Goal: Transaction & Acquisition: Purchase product/service

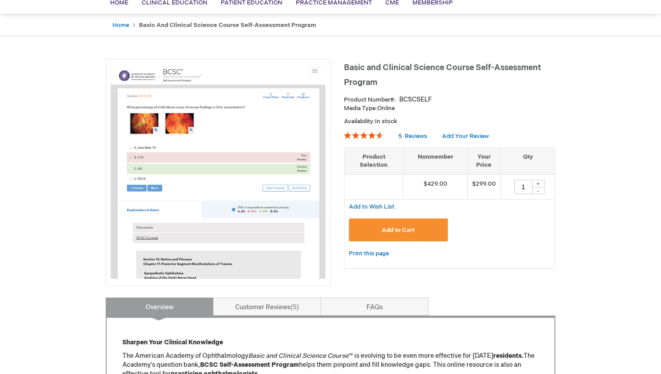
scroll to position [77, 0]
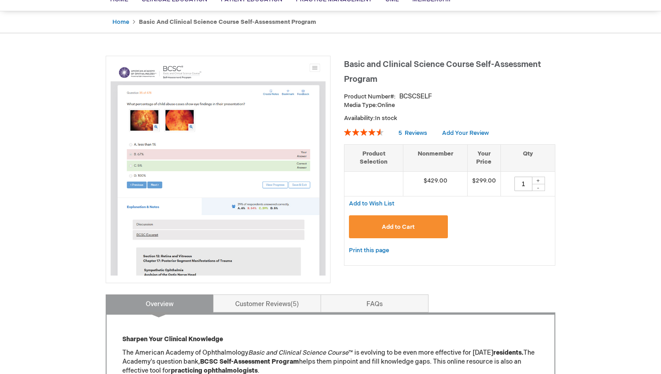
click at [418, 224] on button "Add to Cart" at bounding box center [398, 227] width 99 height 23
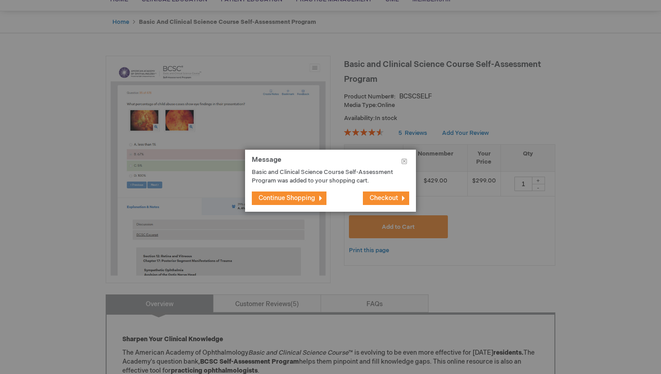
click at [381, 202] on span "Checkout" at bounding box center [384, 198] width 28 height 8
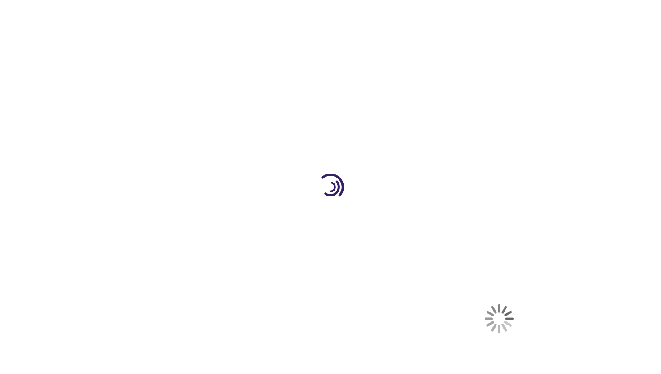
select select "CA"
select select "74"
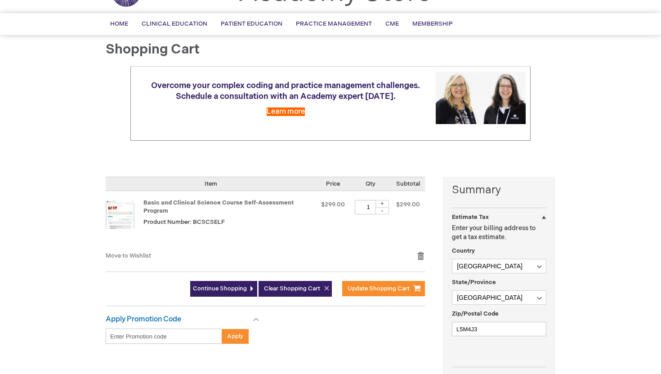
scroll to position [92, 0]
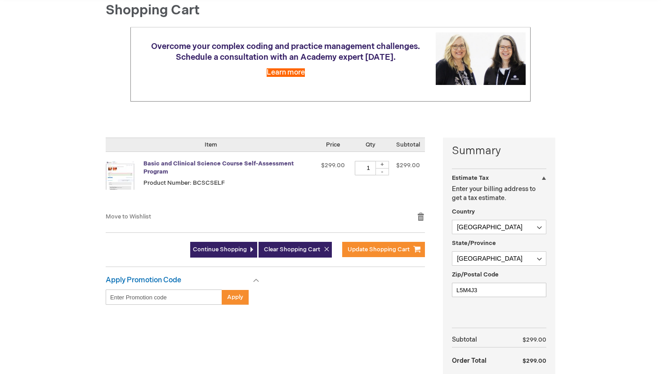
click at [185, 164] on link "Basic and Clinical Science Course Self-Assessment Program" at bounding box center [219, 168] width 150 height 16
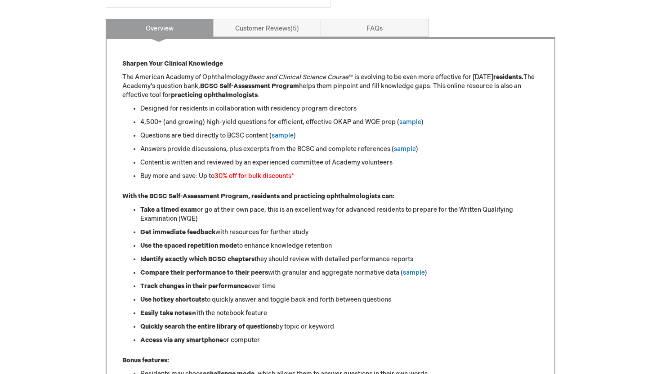
scroll to position [374, 0]
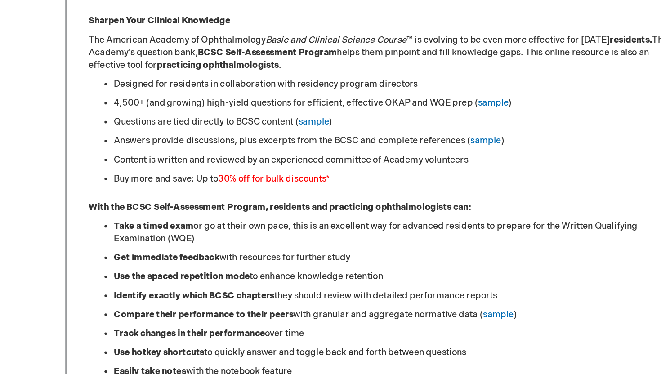
click at [198, 138] on li "Questions are tied directly to BCSC content ( sample )" at bounding box center [339, 134] width 399 height 9
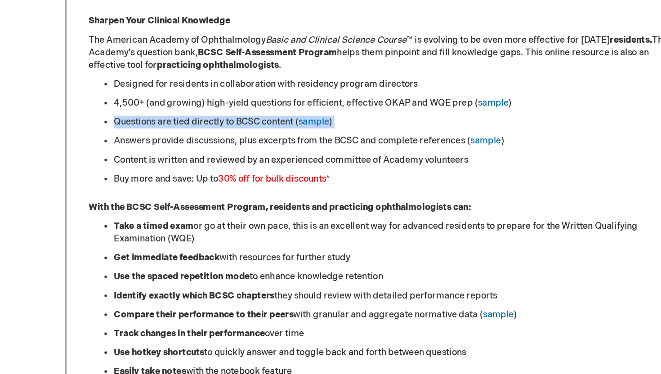
click at [192, 144] on li "Answers provide discussions, plus excerpts from the BCSC and complete reference…" at bounding box center [339, 147] width 399 height 9
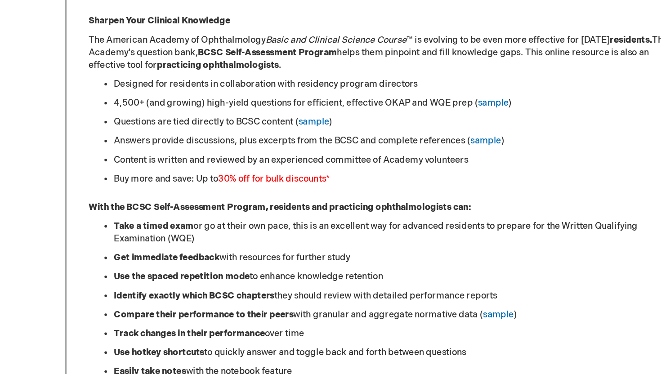
click at [192, 144] on li "Answers provide discussions, plus excerpts from the BCSC and complete reference…" at bounding box center [339, 147] width 399 height 9
click at [184, 148] on li "Answers provide discussions, plus excerpts from the BCSC and complete reference…" at bounding box center [339, 147] width 399 height 9
click at [205, 149] on li "Answers provide discussions, plus excerpts from the BCSC and complete reference…" at bounding box center [339, 147] width 399 height 9
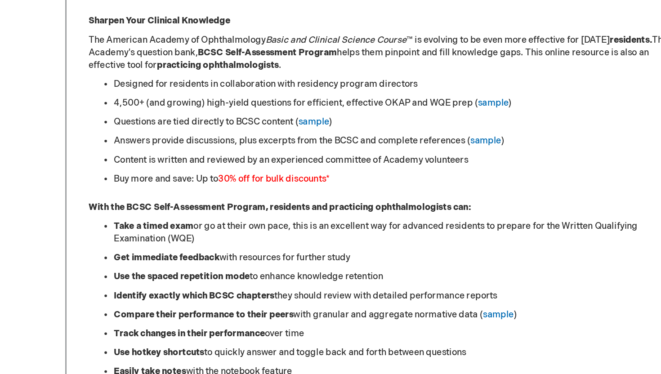
click at [231, 149] on li "Answers provide discussions, plus excerpts from the BCSC and complete reference…" at bounding box center [339, 147] width 399 height 9
click at [221, 149] on li "Answers provide discussions, plus excerpts from the BCSC and complete reference…" at bounding box center [339, 147] width 399 height 9
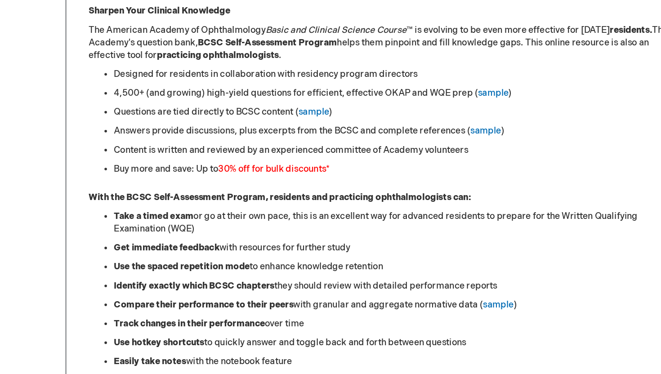
click at [221, 157] on li "Content is written and reviewed by an experienced committee of Academy voluntee…" at bounding box center [339, 161] width 399 height 9
click at [207, 158] on li "Content is written and reviewed by an experienced committee of Academy voluntee…" at bounding box center [339, 161] width 399 height 9
click at [200, 160] on li "Content is written and reviewed by an experienced committee of Academy voluntee…" at bounding box center [339, 161] width 399 height 9
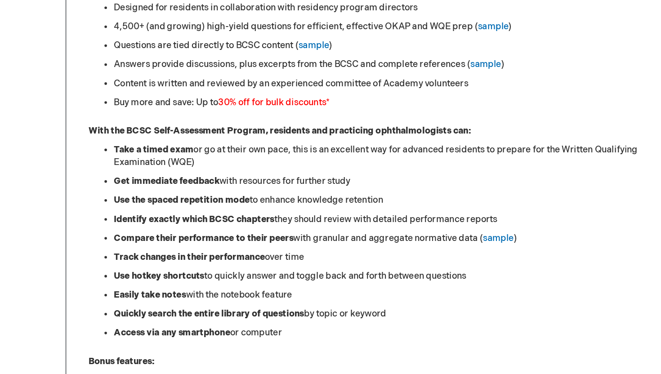
scroll to position [400, 0]
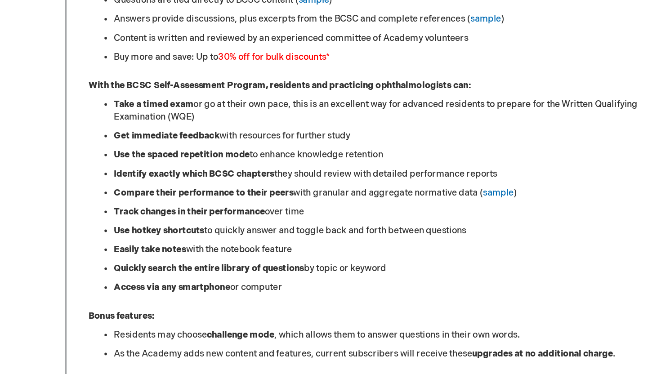
click at [212, 180] on li "Take a timed exam or go at their own pace, this is an excellent way for advance…" at bounding box center [339, 187] width 399 height 18
click at [237, 180] on li "Take a timed exam or go at their own pace, this is an excellent way for advance…" at bounding box center [339, 187] width 399 height 18
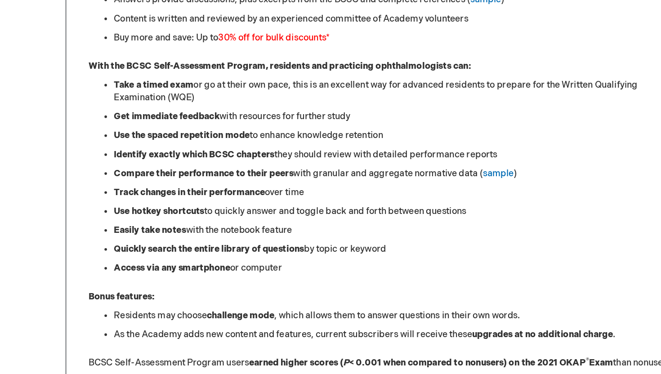
scroll to position [418, 0]
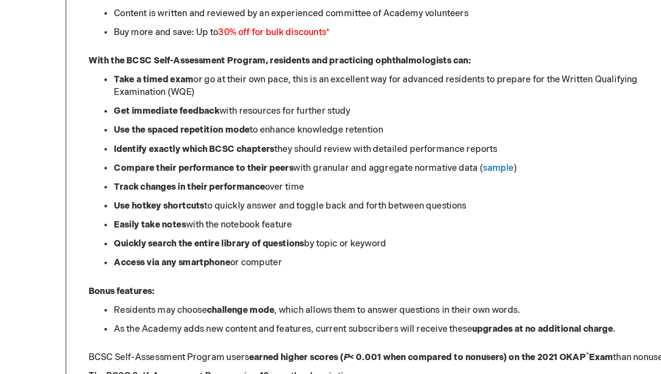
click at [211, 204] on strong "Use the spaced repetition mode" at bounding box center [188, 201] width 97 height 8
click at [205, 215] on strong "Identify exactly which BCSC chapters" at bounding box center [197, 214] width 114 height 8
click at [194, 215] on strong "Identify exactly which BCSC chapters" at bounding box center [197, 214] width 114 height 8
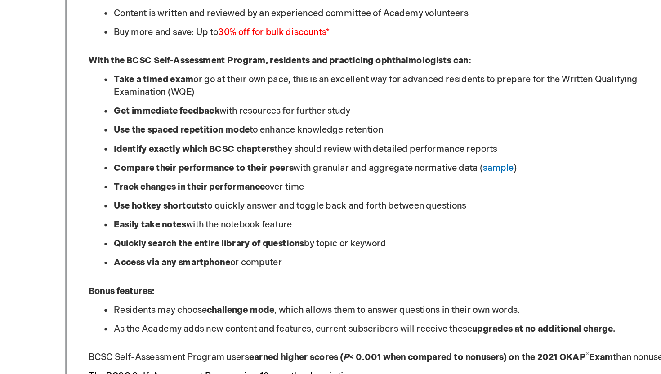
click at [194, 215] on strong "Identify exactly which BCSC chapters" at bounding box center [197, 214] width 114 height 8
click at [198, 229] on strong "Compare their performance to their peers" at bounding box center [204, 228] width 128 height 8
click at [198, 249] on ul "Take a timed exam or go at their own pace, this is an excellent way for advance…" at bounding box center [330, 229] width 417 height 139
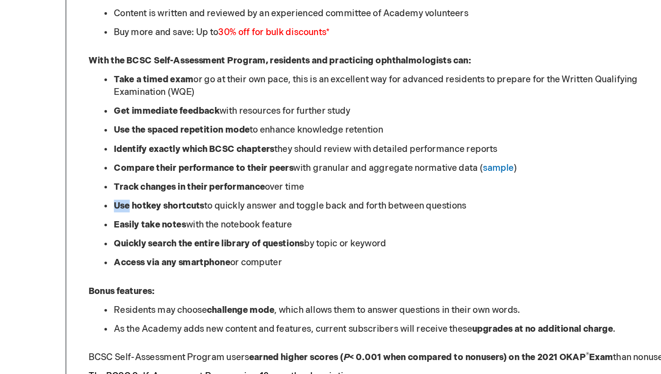
click at [195, 241] on strong "Track changes in their performance" at bounding box center [194, 241] width 108 height 8
click at [206, 242] on strong "Track changes in their performance" at bounding box center [194, 241] width 108 height 8
click at [200, 242] on strong "Track changes in their performance" at bounding box center [194, 241] width 108 height 8
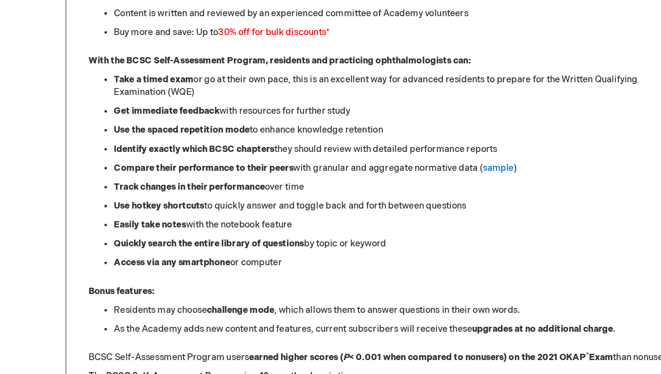
click at [200, 242] on strong "Track changes in their performance" at bounding box center [194, 241] width 108 height 8
click at [199, 254] on strong "Use hotkey shortcuts" at bounding box center [172, 255] width 64 height 8
click at [191, 258] on strong "Use hotkey shortcuts" at bounding box center [172, 255] width 64 height 8
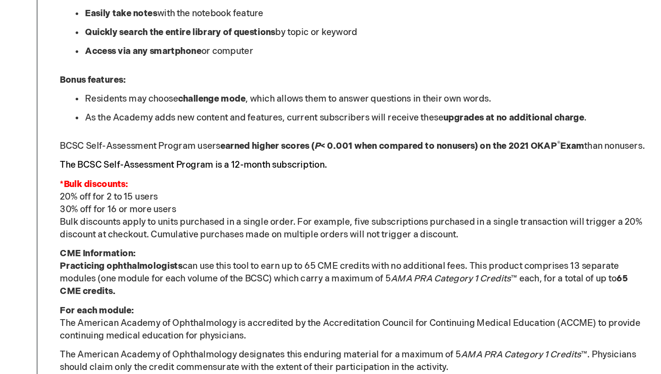
scroll to position [571, 0]
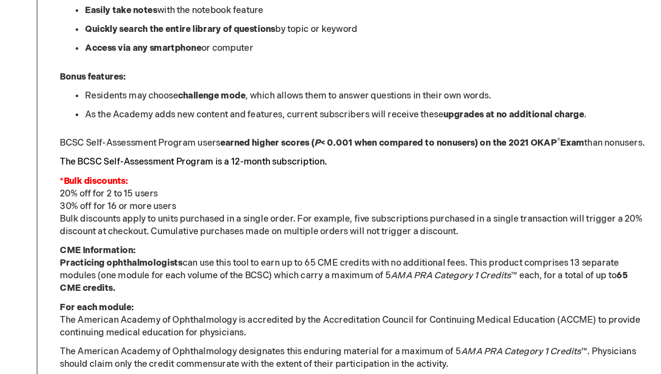
click at [225, 204] on div "Sharpen Your Clinical Knowledge The American Academy of Ophthalmology Basic and…" at bounding box center [330, 141] width 417 height 560
click at [220, 214] on p "BCSC Self-Assessment Program users earned higher scores ( P < 0.001 when compar…" at bounding box center [330, 209] width 417 height 9
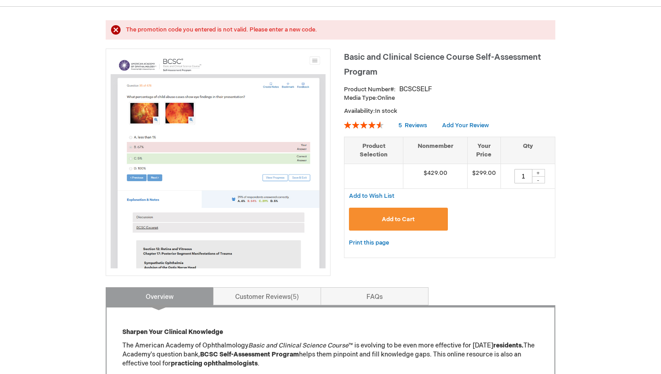
scroll to position [0, 0]
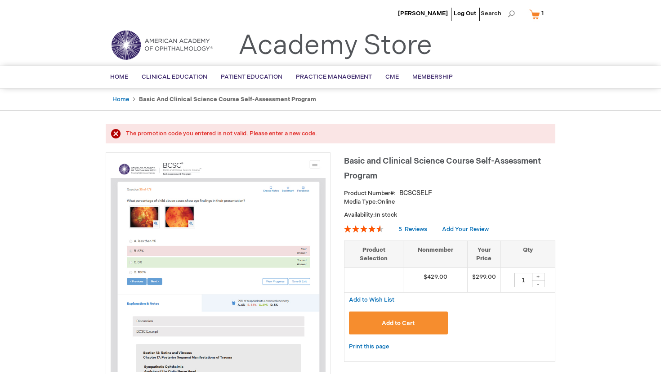
click at [532, 13] on link "My Cart 1 1 items" at bounding box center [539, 14] width 22 height 16
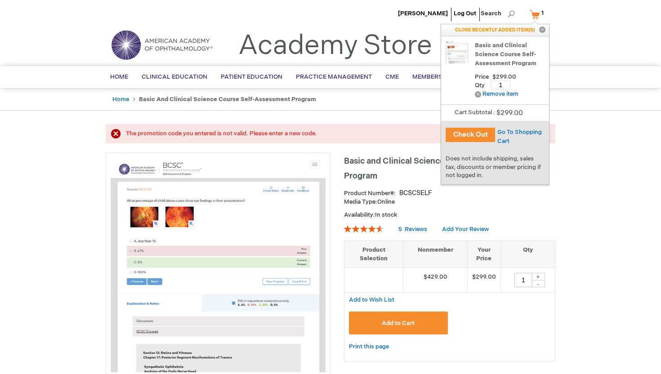
click at [550, 203] on p "Media Type: Online" at bounding box center [449, 202] width 211 height 9
